Goal: Navigation & Orientation: Find specific page/section

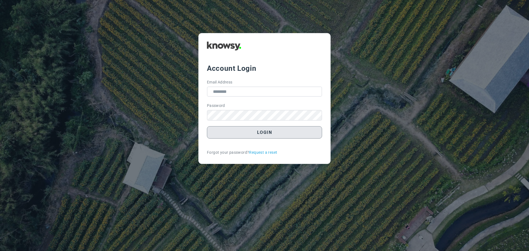
type input "**********"
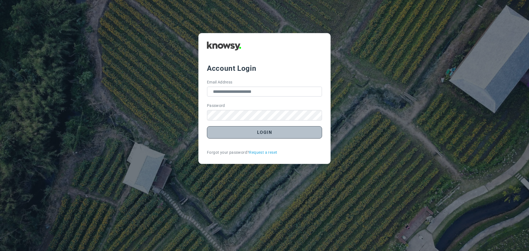
click at [260, 134] on button "Login" at bounding box center [264, 132] width 115 height 12
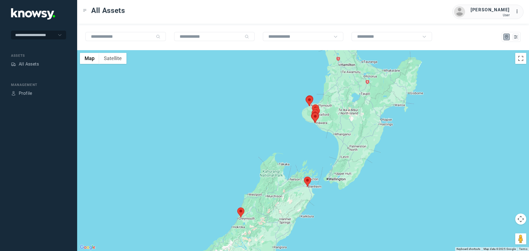
drag, startPoint x: 333, startPoint y: 118, endPoint x: 301, endPoint y: 130, distance: 34.4
click at [303, 131] on div at bounding box center [303, 150] width 452 height 201
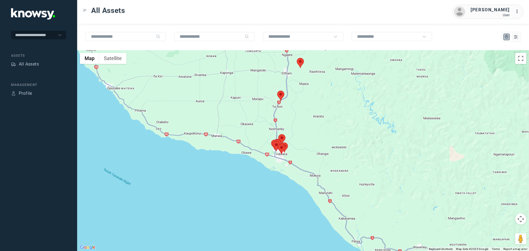
drag, startPoint x: 313, startPoint y: 128, endPoint x: 262, endPoint y: 103, distance: 56.3
click at [264, 98] on div at bounding box center [303, 150] width 452 height 201
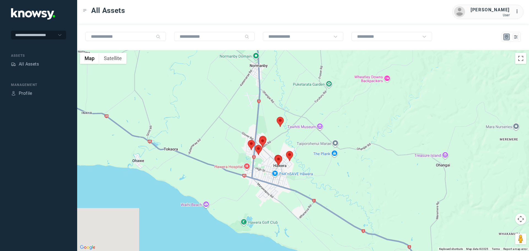
drag, startPoint x: 247, startPoint y: 208, endPoint x: 246, endPoint y: 150, distance: 58.1
click at [246, 150] on div at bounding box center [303, 150] width 452 height 201
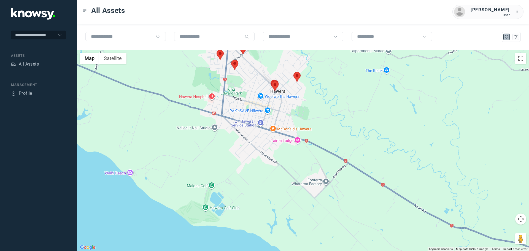
drag, startPoint x: 265, startPoint y: 66, endPoint x: 260, endPoint y: 132, distance: 65.7
click at [260, 132] on div at bounding box center [303, 150] width 452 height 201
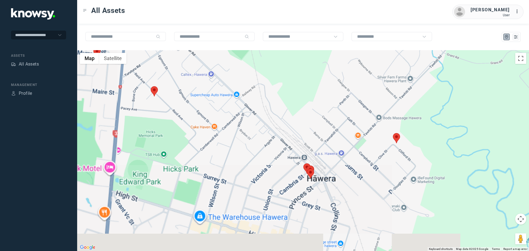
drag, startPoint x: 279, startPoint y: 162, endPoint x: 330, endPoint y: 49, distance: 124.0
click at [330, 49] on div "← Move left → Move right ↑ Move up ↓ Move down + Zoom in - Zoom out Home Jump l…" at bounding box center [303, 137] width 452 height 227
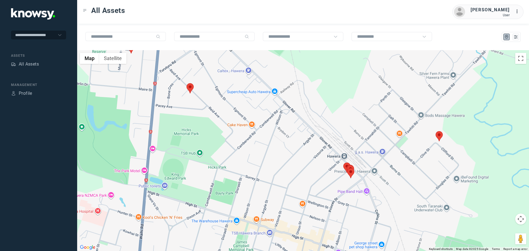
drag, startPoint x: 259, startPoint y: 71, endPoint x: 297, endPoint y: 130, distance: 70.1
click at [297, 130] on div at bounding box center [303, 150] width 452 height 201
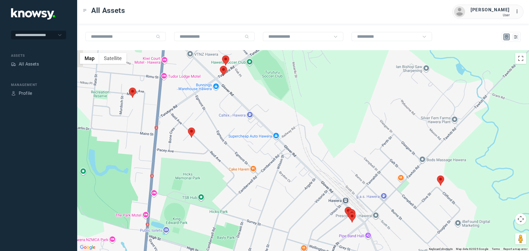
drag, startPoint x: 273, startPoint y: 107, endPoint x: 327, endPoint y: 168, distance: 81.7
click at [327, 168] on div at bounding box center [303, 150] width 452 height 201
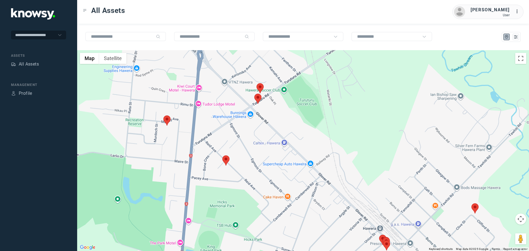
drag, startPoint x: 238, startPoint y: 101, endPoint x: 265, endPoint y: 129, distance: 39.1
click at [265, 129] on div at bounding box center [303, 150] width 452 height 201
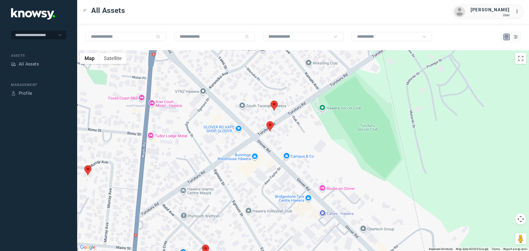
click at [266, 121] on area at bounding box center [266, 121] width 0 height 0
click at [267, 121] on area at bounding box center [267, 121] width 0 height 0
click at [293, 91] on button "Close" at bounding box center [288, 95] width 13 height 13
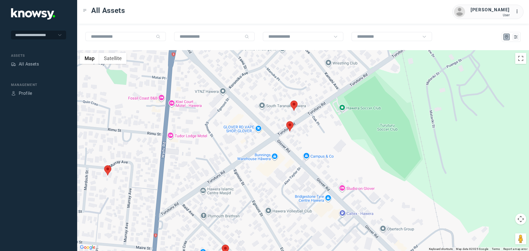
drag, startPoint x: 210, startPoint y: 169, endPoint x: 220, endPoint y: 156, distance: 17.3
click at [221, 157] on div at bounding box center [303, 150] width 452 height 201
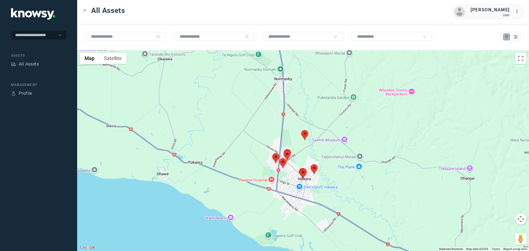
drag, startPoint x: 314, startPoint y: 129, endPoint x: 302, endPoint y: 154, distance: 27.7
click at [302, 154] on div at bounding box center [303, 150] width 452 height 201
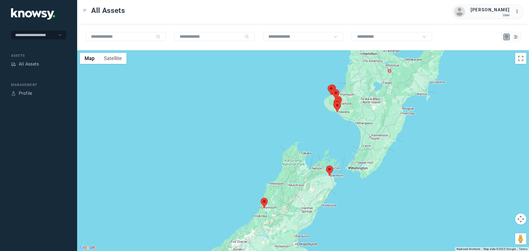
drag, startPoint x: 338, startPoint y: 102, endPoint x: 321, endPoint y: 111, distance: 19.1
click at [333, 102] on area at bounding box center [333, 102] width 0 height 0
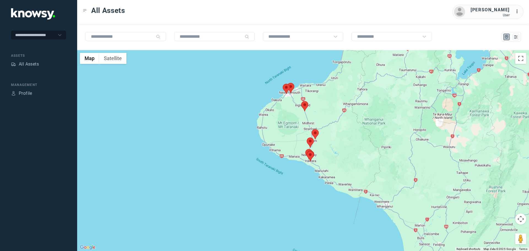
click at [301, 101] on area at bounding box center [301, 101] width 0 height 0
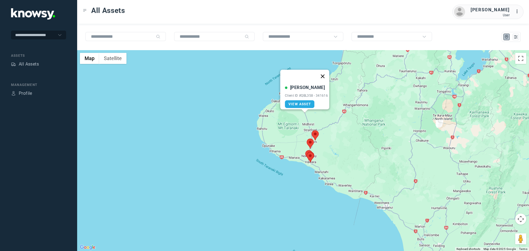
click at [325, 72] on button "Close" at bounding box center [322, 76] width 13 height 13
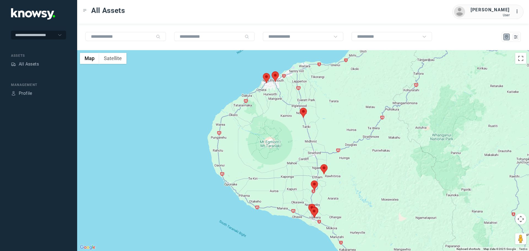
drag, startPoint x: 295, startPoint y: 194, endPoint x: 296, endPoint y: 164, distance: 30.3
click at [296, 164] on div at bounding box center [303, 150] width 452 height 201
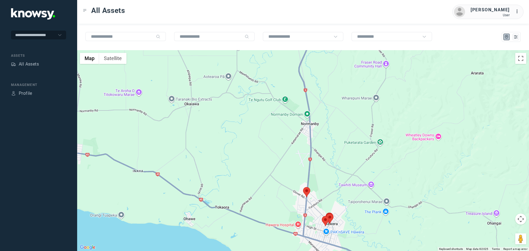
click at [303, 187] on area at bounding box center [303, 187] width 0 height 0
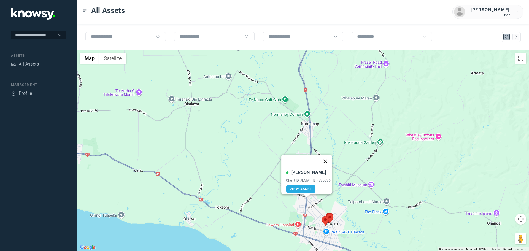
click at [327, 156] on button "Close" at bounding box center [325, 160] width 13 height 13
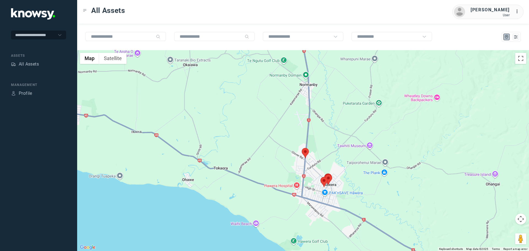
drag, startPoint x: 324, startPoint y: 207, endPoint x: 308, endPoint y: 164, distance: 45.8
click at [308, 164] on div "To navigate, press the arrow keys." at bounding box center [303, 150] width 452 height 201
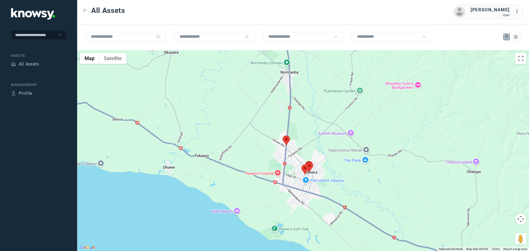
drag, startPoint x: 336, startPoint y: 157, endPoint x: 311, endPoint y: 160, distance: 25.5
click at [313, 160] on div at bounding box center [303, 150] width 452 height 201
